Goal: Information Seeking & Learning: Learn about a topic

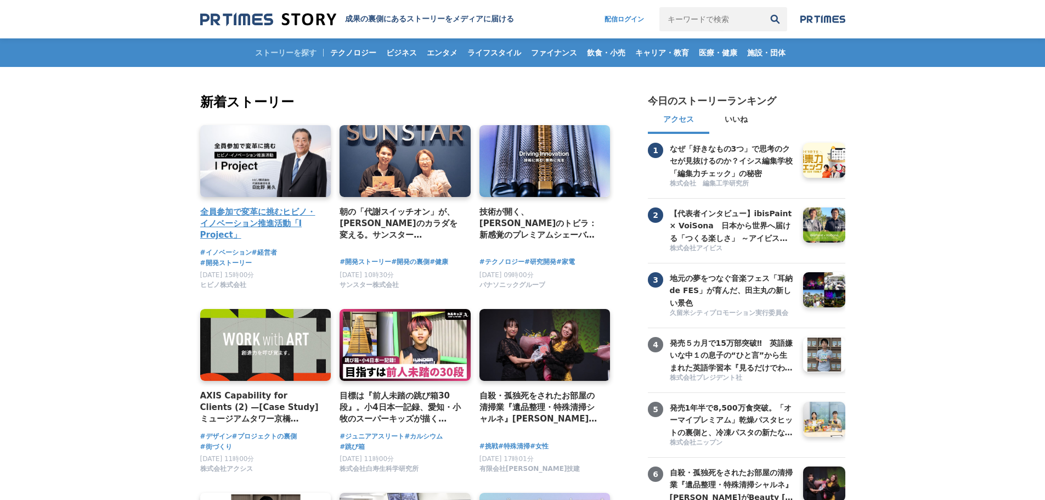
click at [289, 220] on h4 "全員参加で変革に挑むヒビノ・イノベーション推進活動「I Project」" at bounding box center [261, 224] width 122 height 36
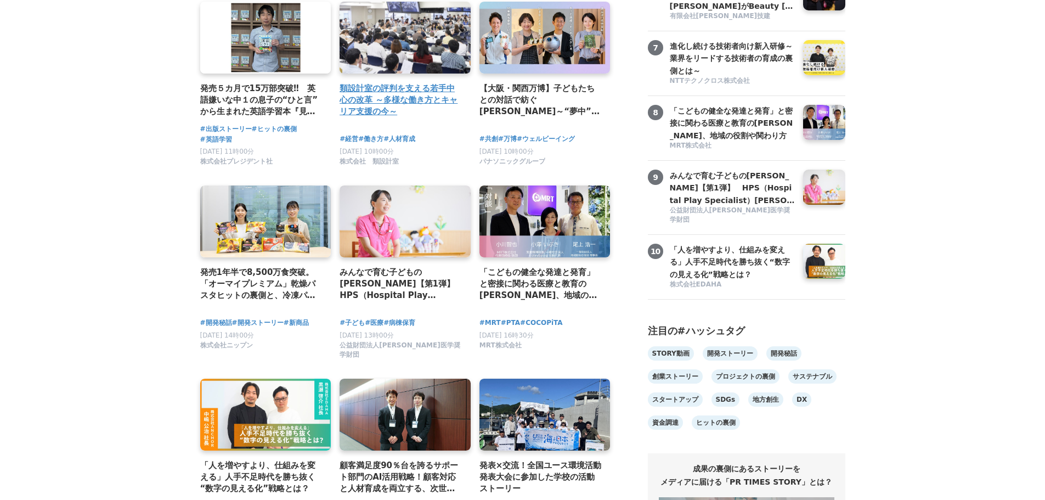
scroll to position [603, 0]
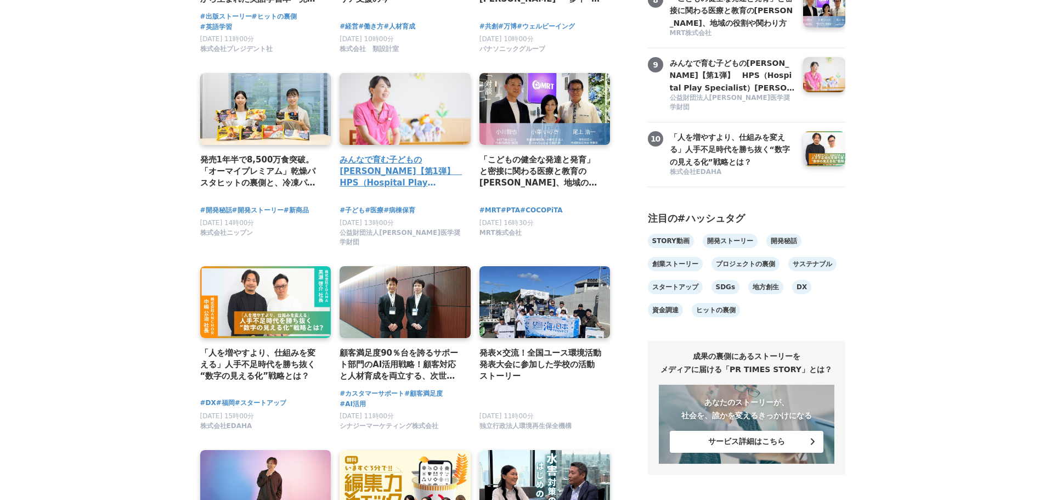
click at [422, 187] on h4 "みんなで育む子どもの[PERSON_NAME]【第1弾】　HPS（Hospital Play Specialist）[PERSON_NAME]　ーチャイルドフ…" at bounding box center [401, 172] width 122 height 36
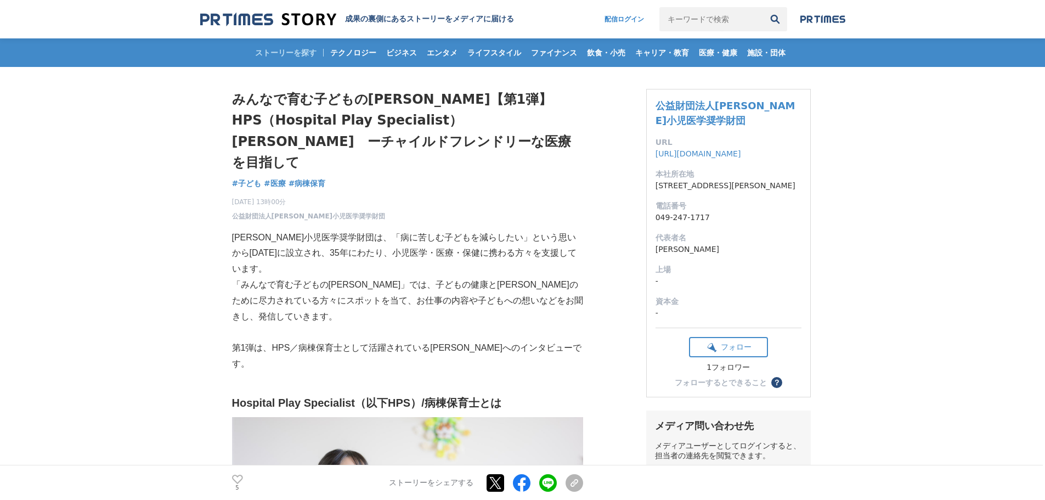
drag, startPoint x: 185, startPoint y: 143, endPoint x: 244, endPoint y: 21, distance: 135.2
click at [244, 21] on img at bounding box center [268, 19] width 136 height 15
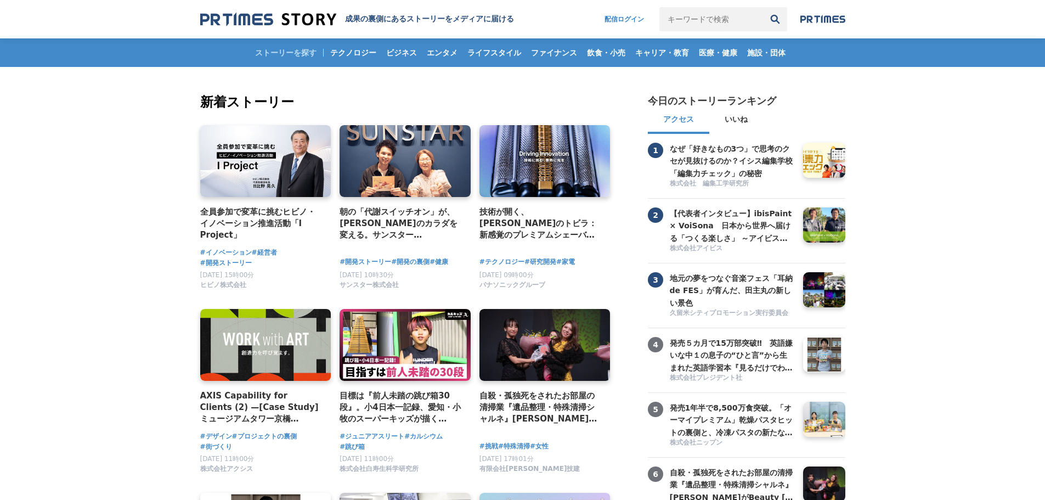
click at [231, 100] on h2 "新着ストーリー" at bounding box center [406, 102] width 413 height 20
